Goal: Task Accomplishment & Management: Use online tool/utility

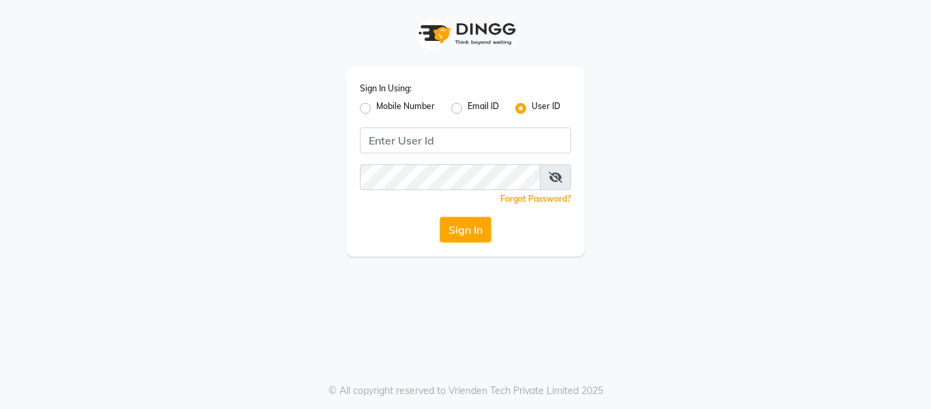
click at [468, 107] on label "Email ID" at bounding box center [483, 108] width 31 height 16
click at [468, 107] on input "Email ID" at bounding box center [472, 104] width 9 height 9
radio input "true"
radio input "false"
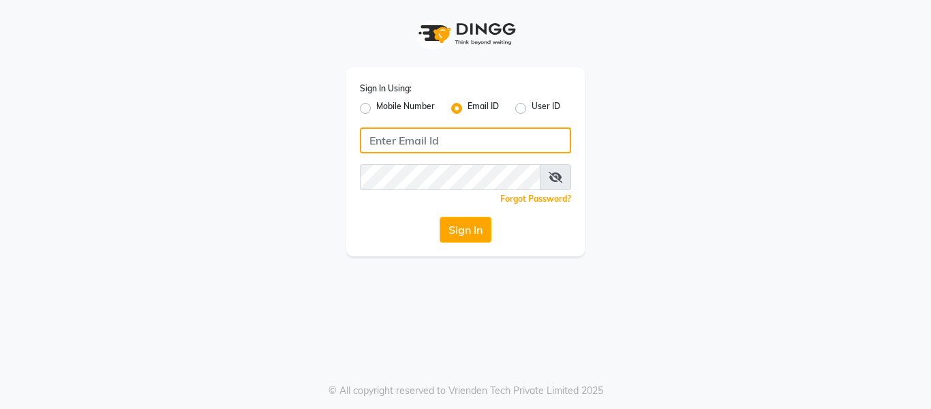
click at [420, 138] on input "Username" at bounding box center [465, 140] width 211 height 26
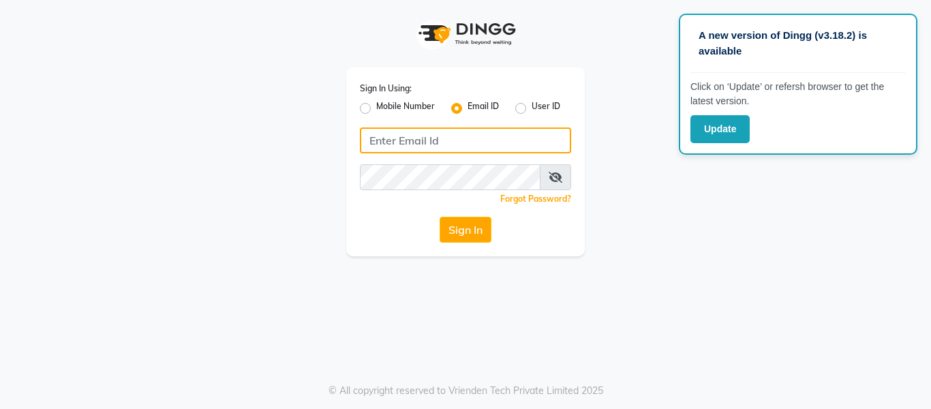
click at [410, 136] on input "Username" at bounding box center [465, 140] width 211 height 26
type input "[EMAIL_ADDRESS][DOMAIN_NAME]"
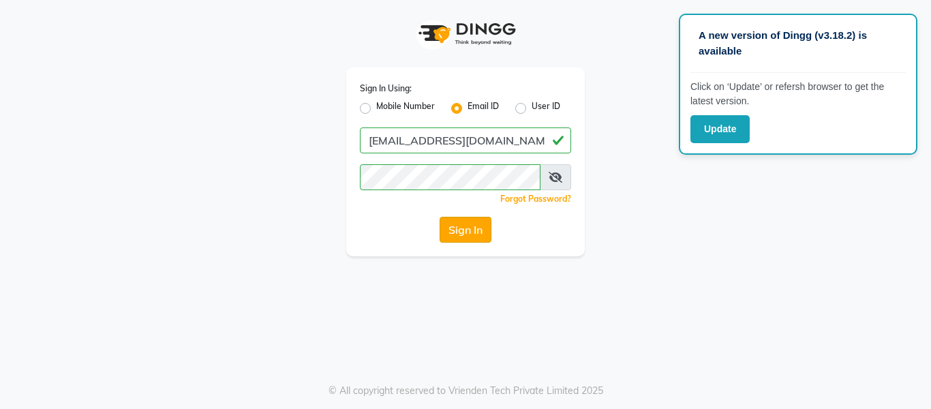
click at [453, 230] on button "Sign In" at bounding box center [466, 230] width 52 height 26
